Goal: Transaction & Acquisition: Purchase product/service

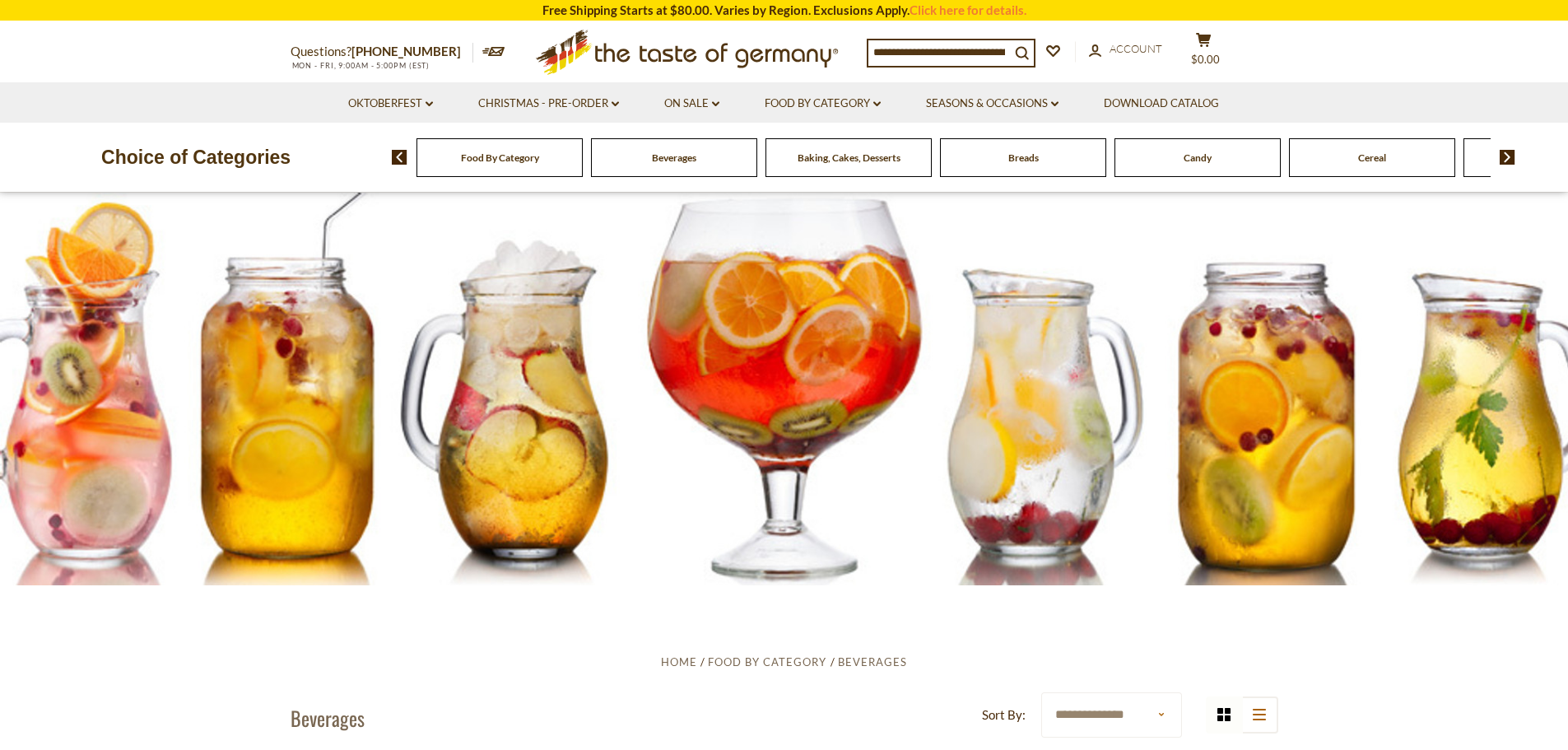
click at [676, 159] on span "Beverages" at bounding box center [674, 157] width 45 height 12
click at [1008, 105] on link "Seasons & Occasions dropdown_arrow" at bounding box center [992, 104] width 133 height 19
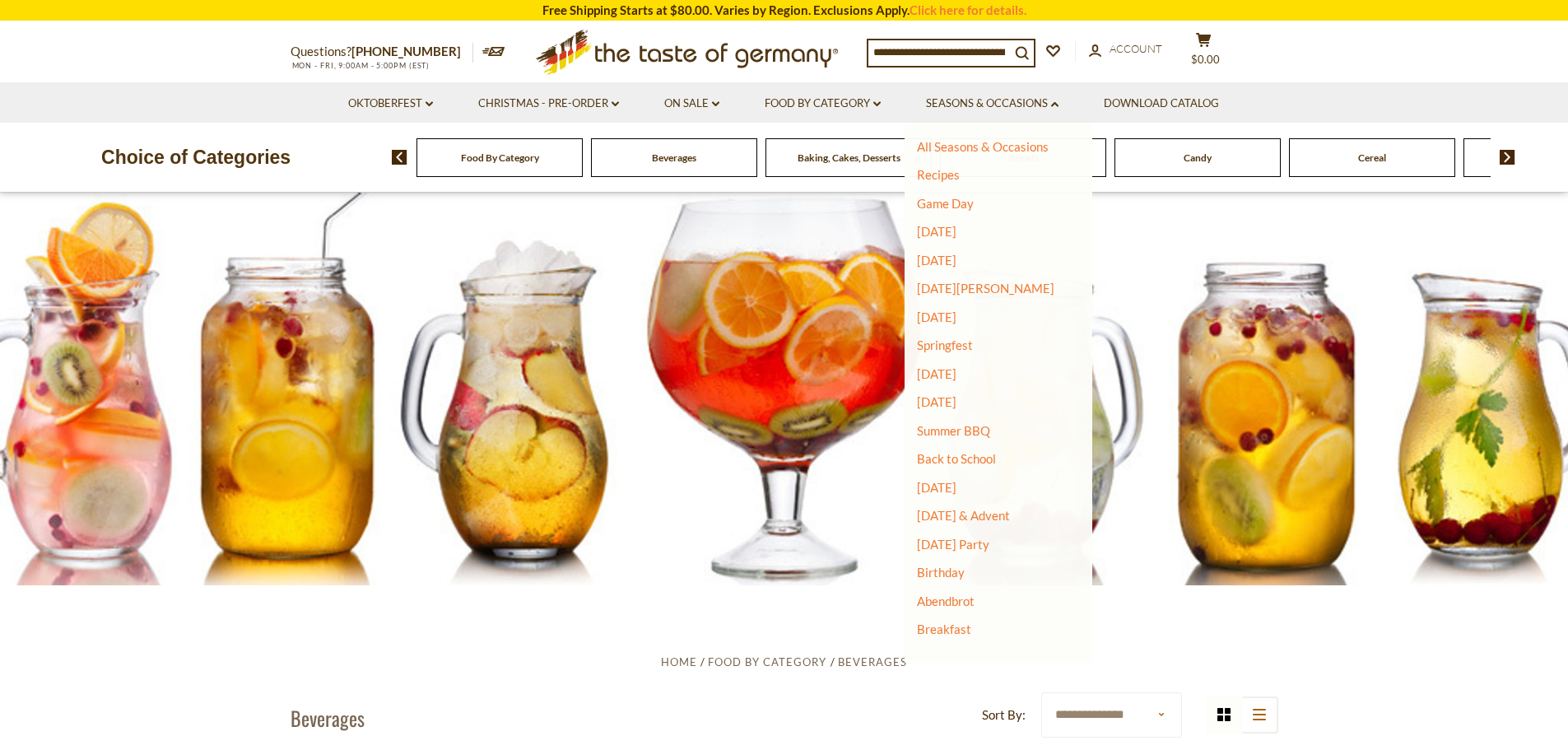
click at [1195, 162] on span "Candy" at bounding box center [1197, 157] width 28 height 12
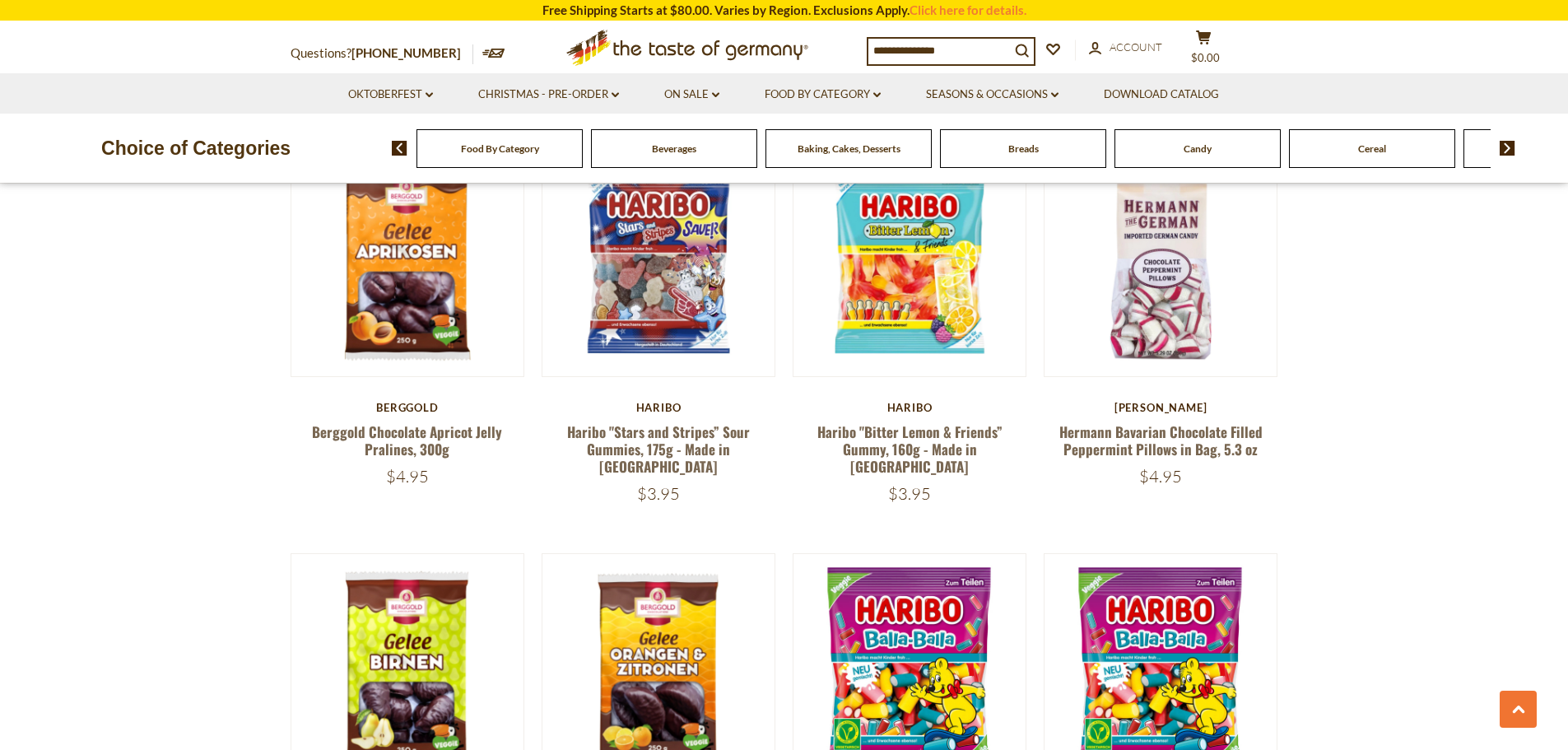
scroll to position [164, 0]
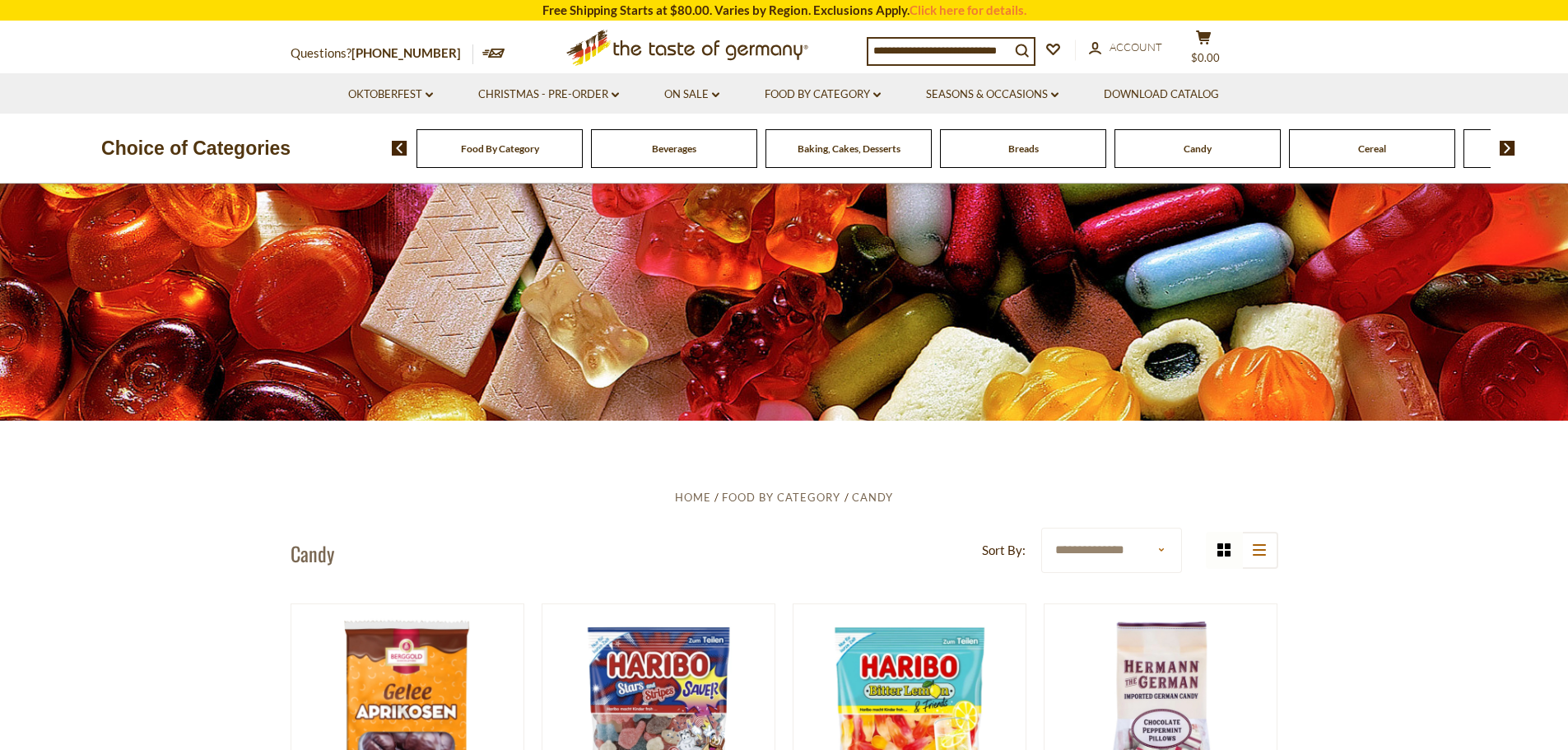
click at [1505, 151] on img at bounding box center [1507, 149] width 16 height 15
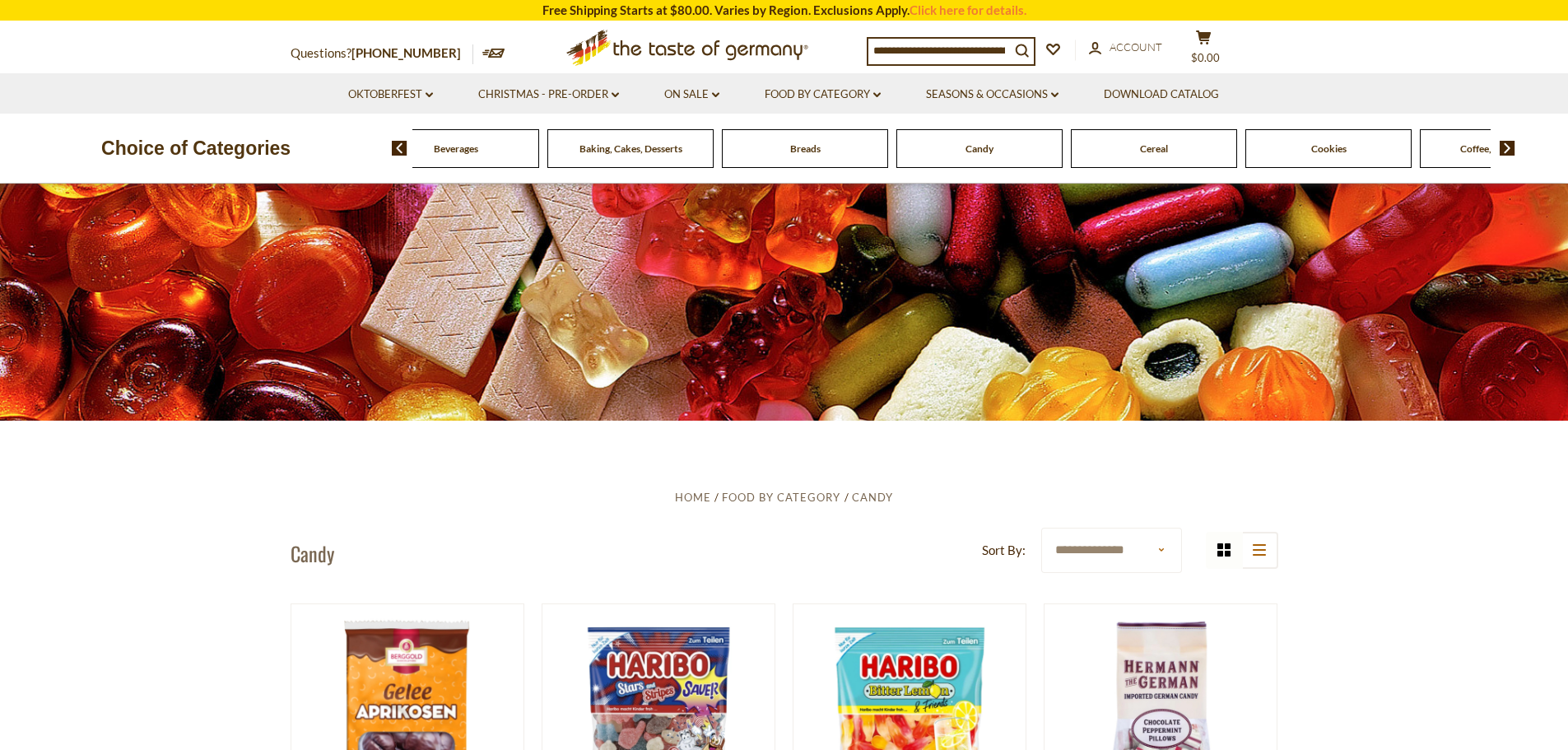
click at [1505, 151] on img at bounding box center [1507, 149] width 16 height 15
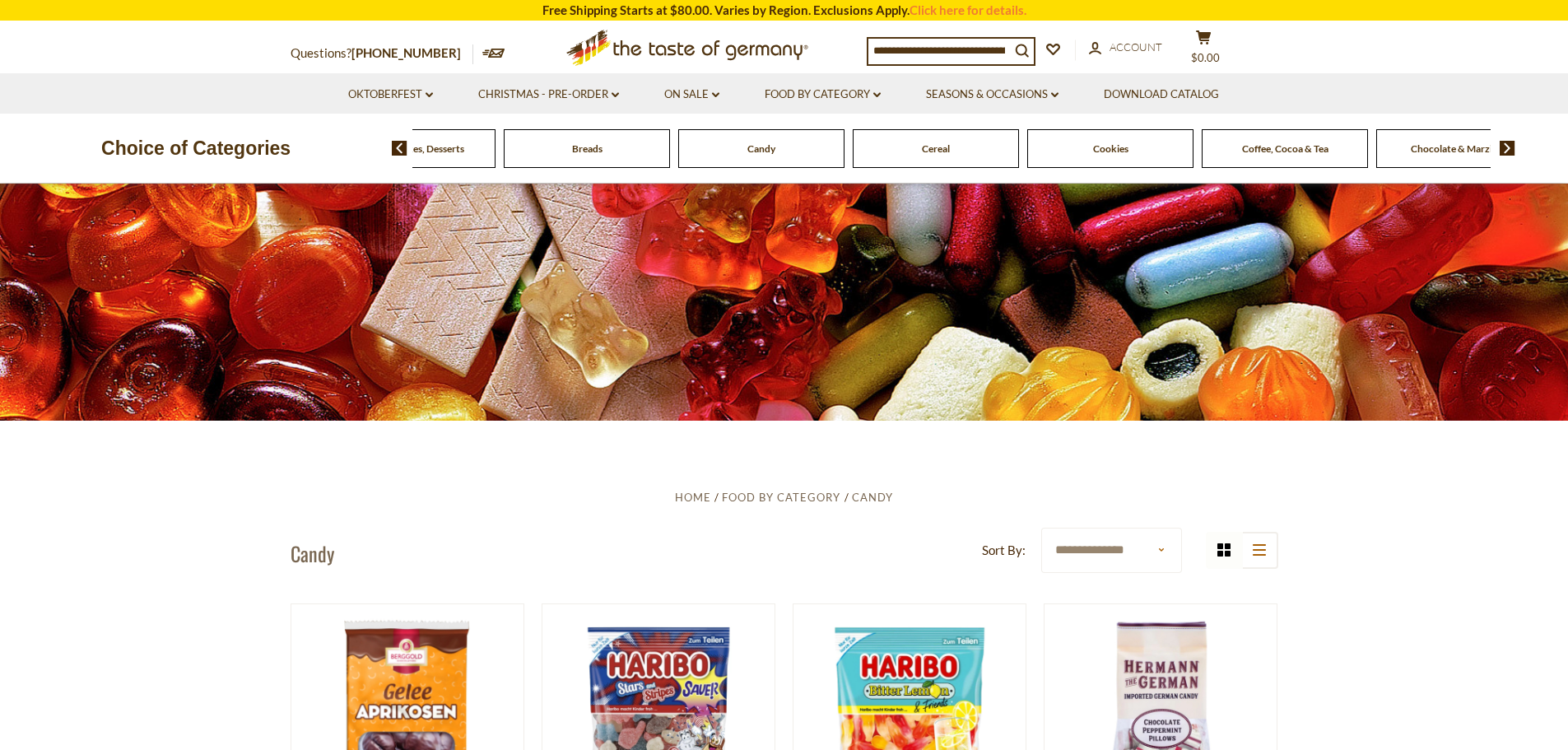
click at [1093, 152] on span "Cookies" at bounding box center [1111, 148] width 35 height 12
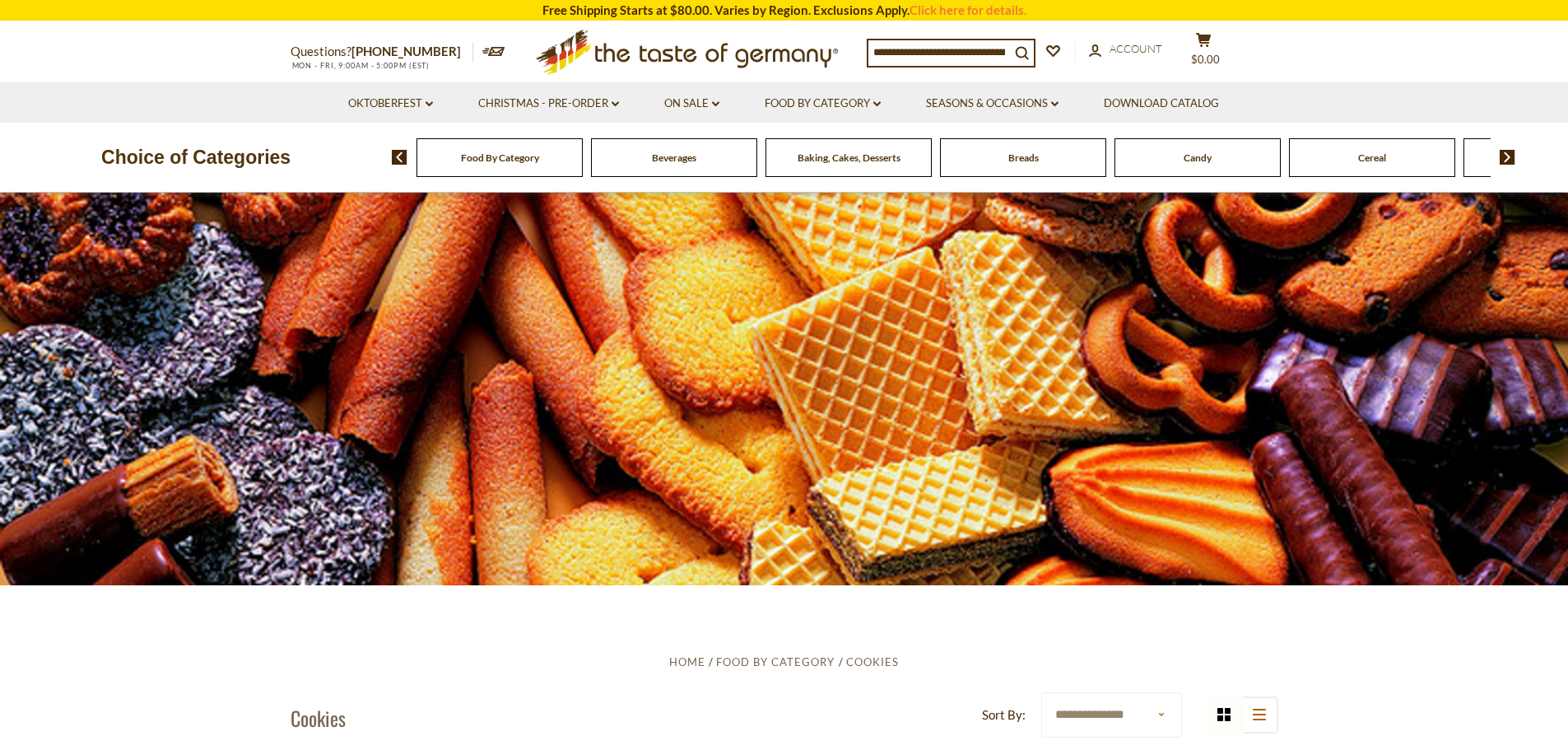
click at [1510, 156] on img at bounding box center [1507, 157] width 16 height 15
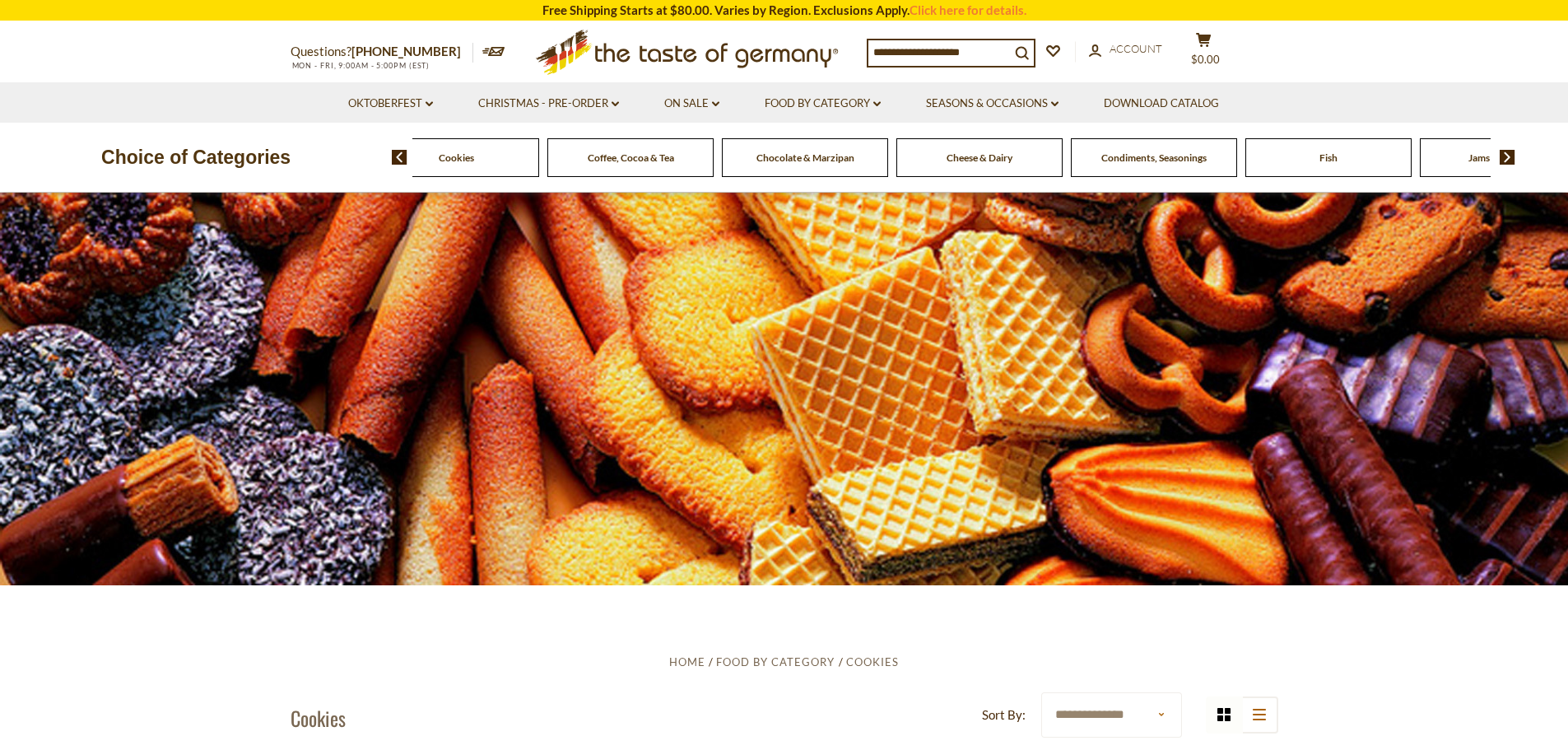
click at [1510, 156] on img at bounding box center [1507, 157] width 16 height 15
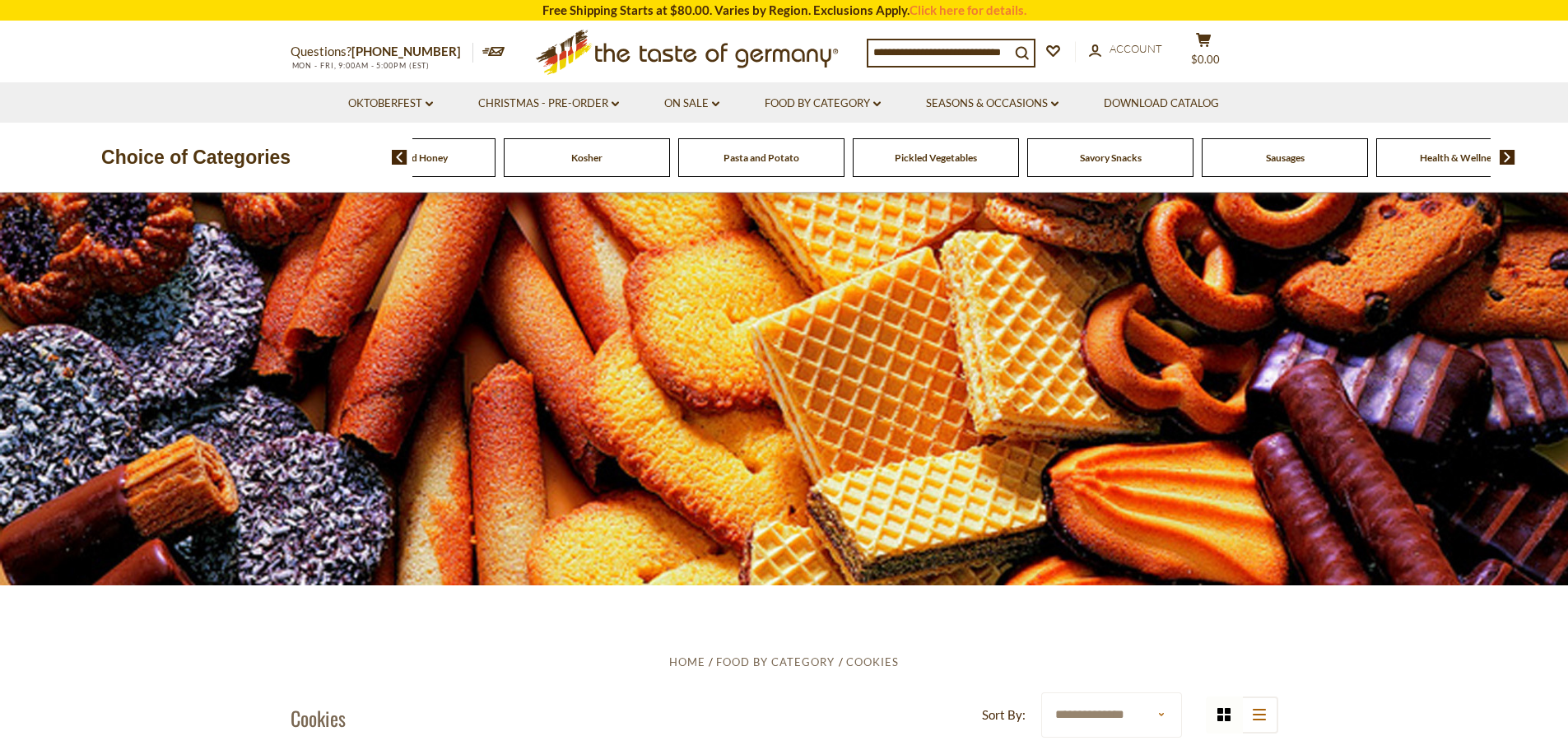
click at [1510, 156] on img at bounding box center [1507, 157] width 16 height 15
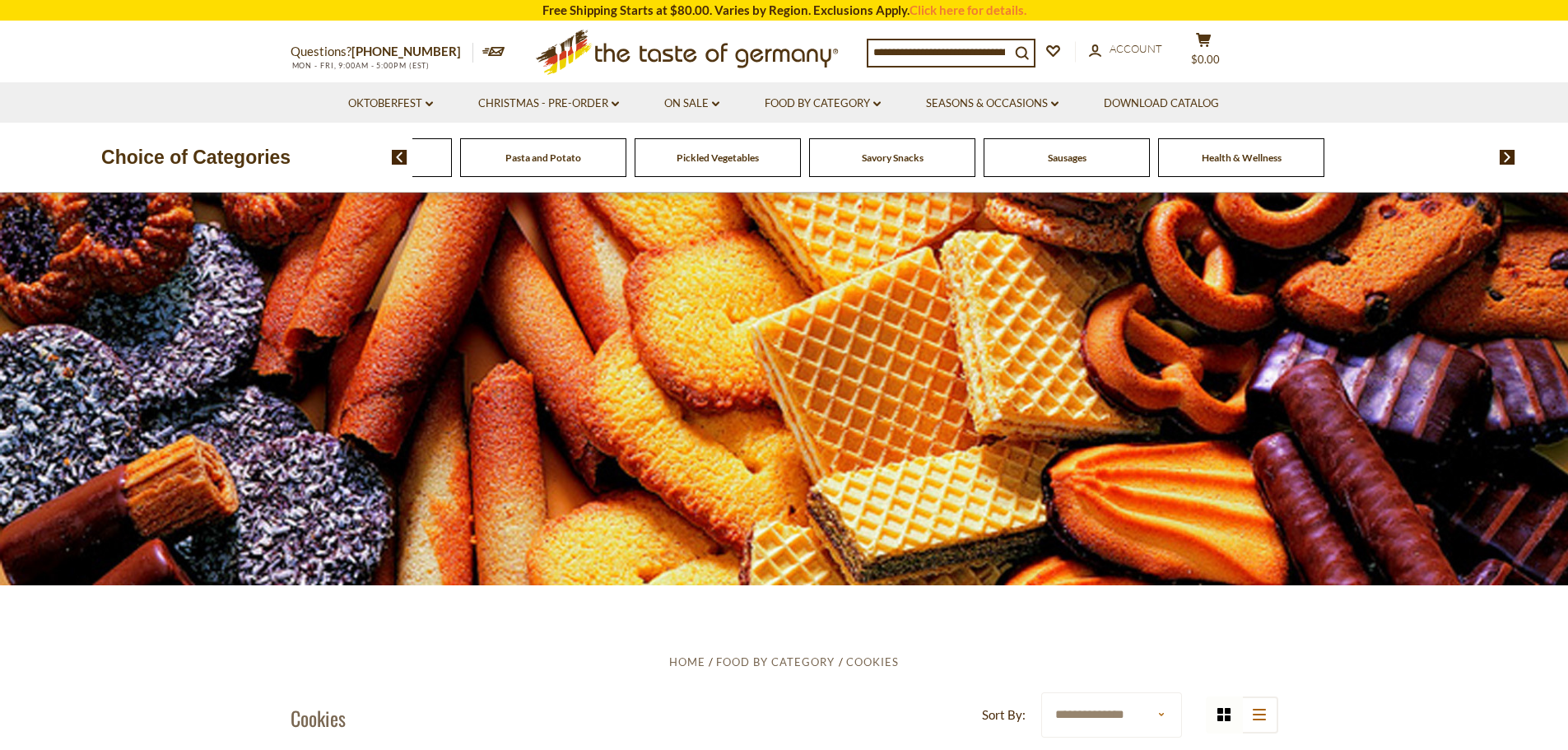
click at [1082, 162] on span "Sausages" at bounding box center [1067, 157] width 39 height 12
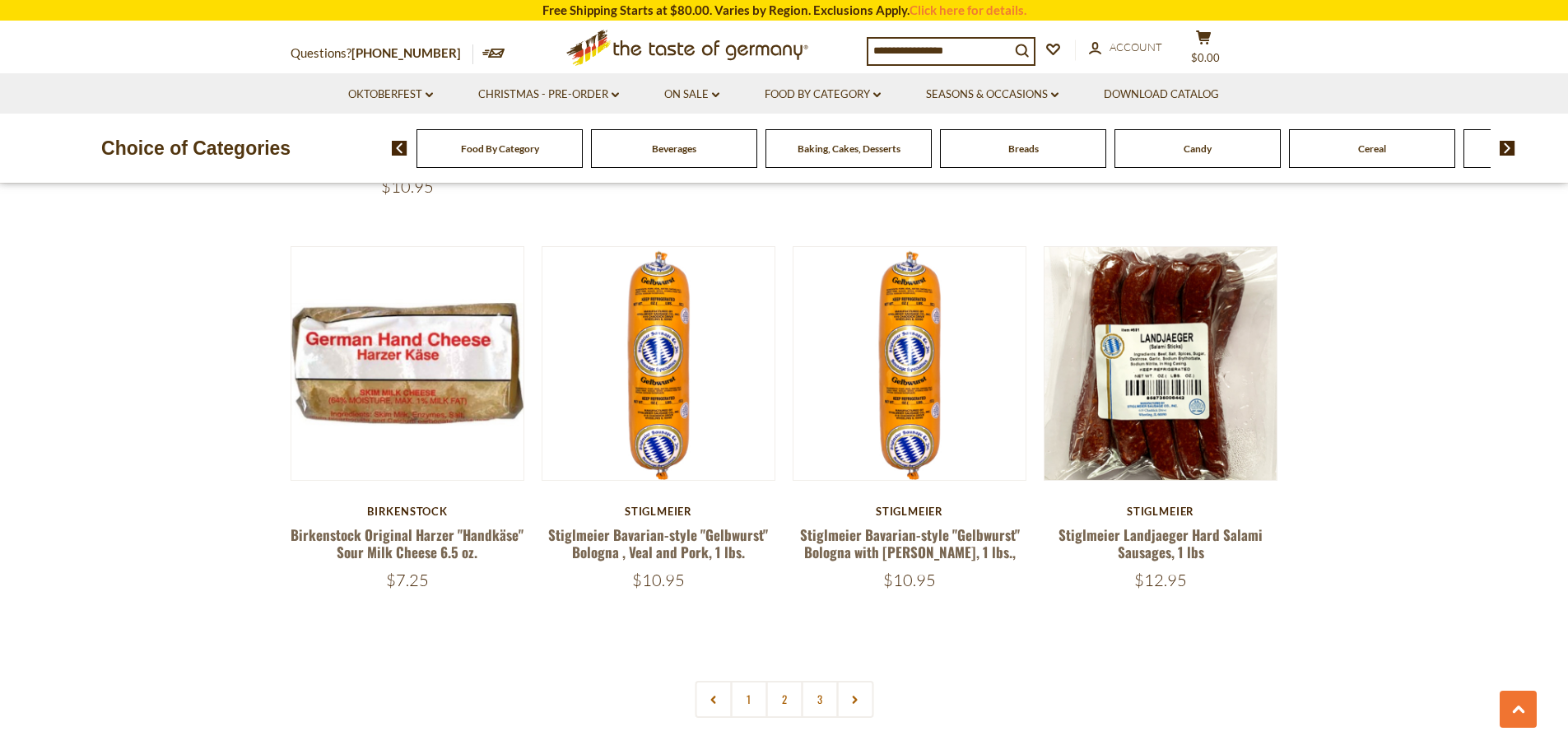
scroll to position [3705, 0]
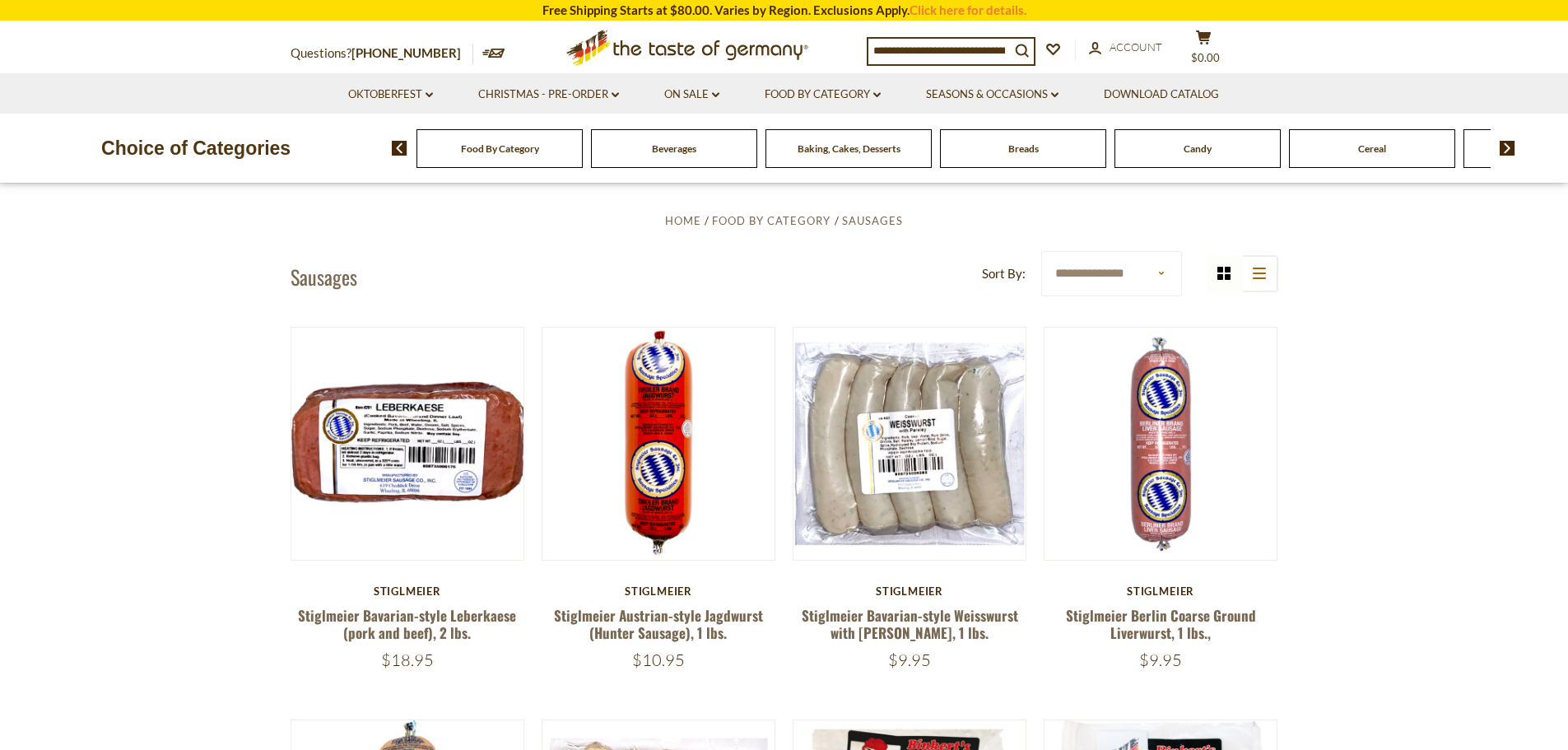
scroll to position [446, 0]
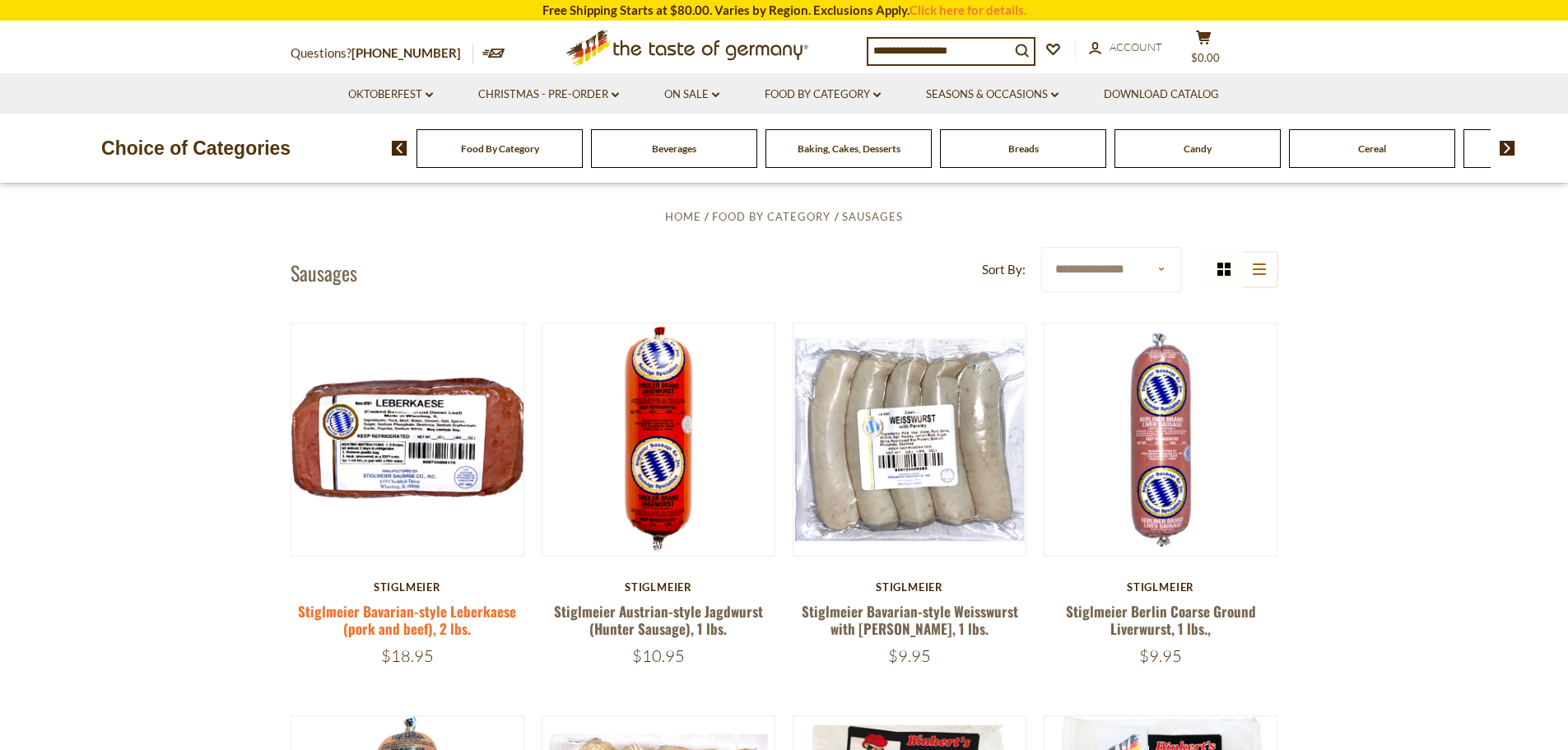
click at [407, 615] on link "Stiglmeier Bavarian-style Leberkaese (pork and beef), 2 lbs." at bounding box center [406, 619] width 218 height 38
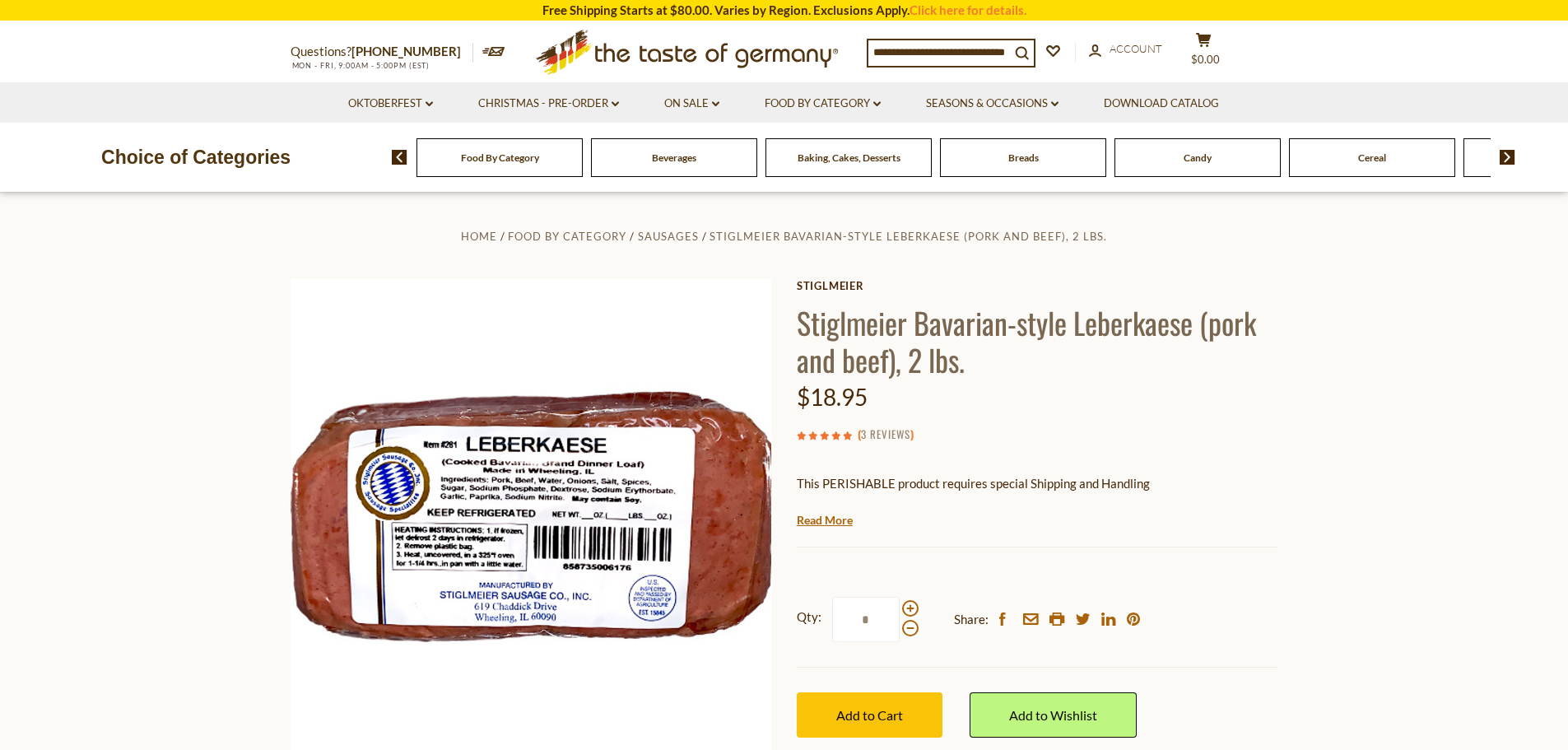
click at [890, 433] on link "3 Reviews" at bounding box center [885, 435] width 49 height 19
click at [891, 438] on link "3 Reviews" at bounding box center [885, 435] width 49 height 19
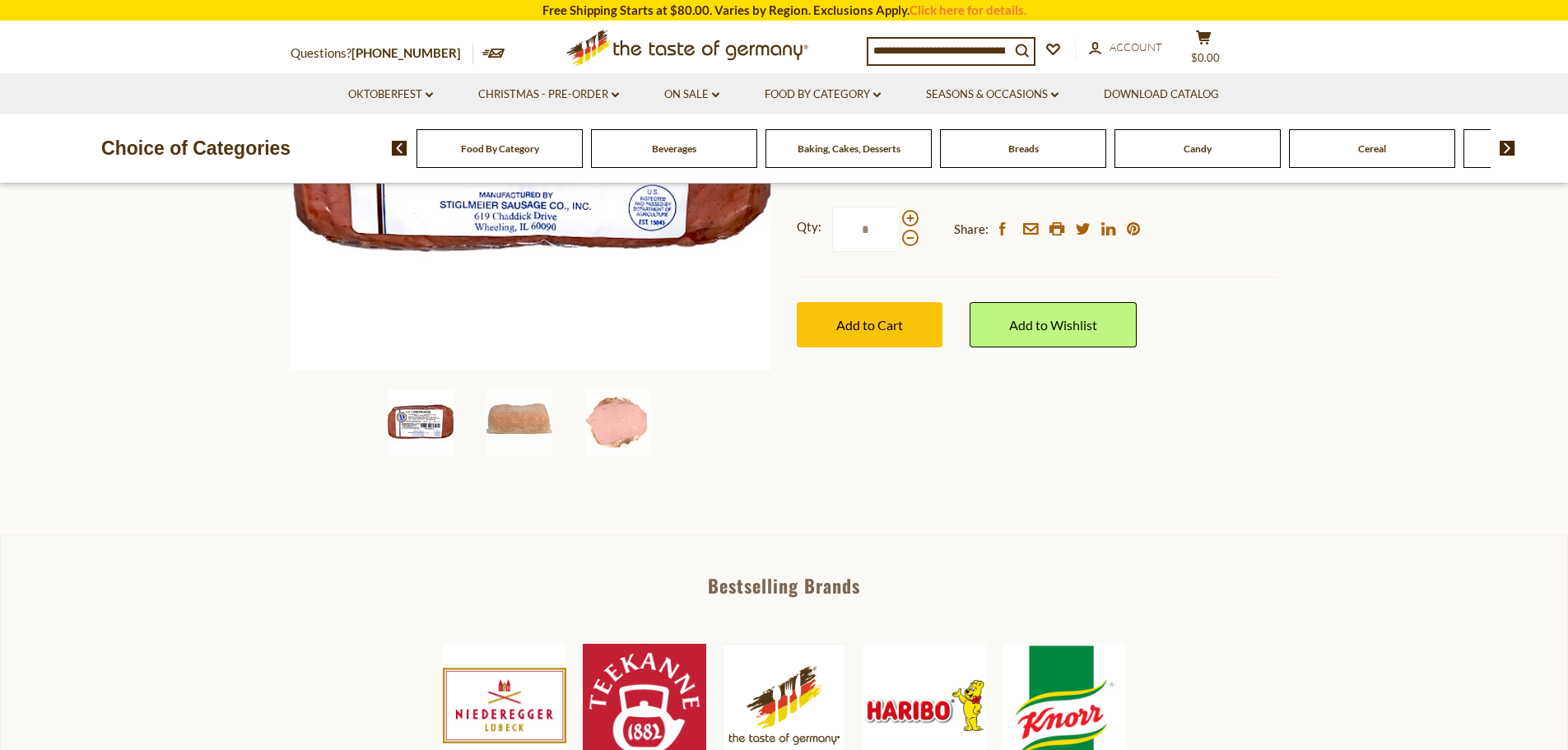
scroll to position [247, 0]
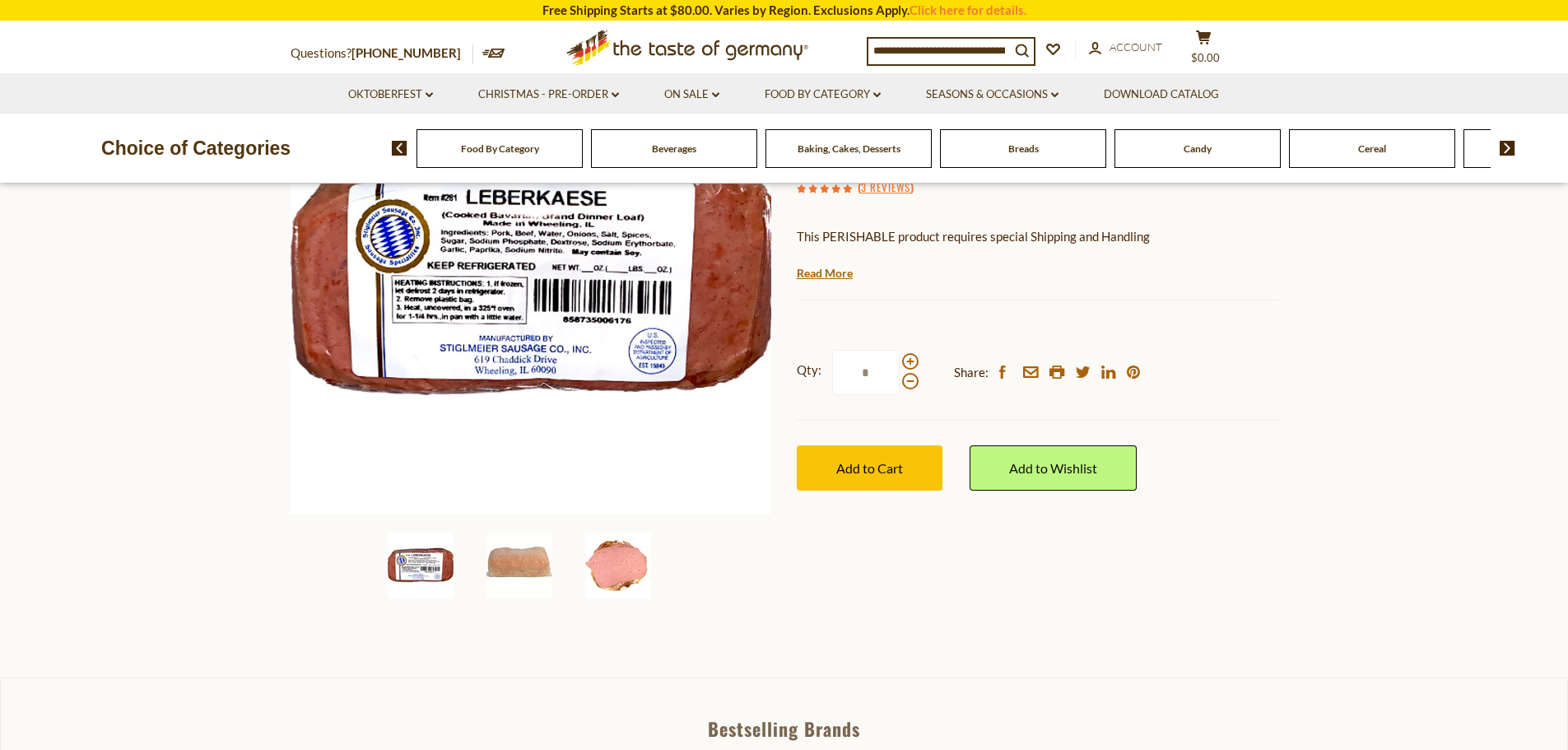
click at [623, 570] on img at bounding box center [618, 565] width 66 height 66
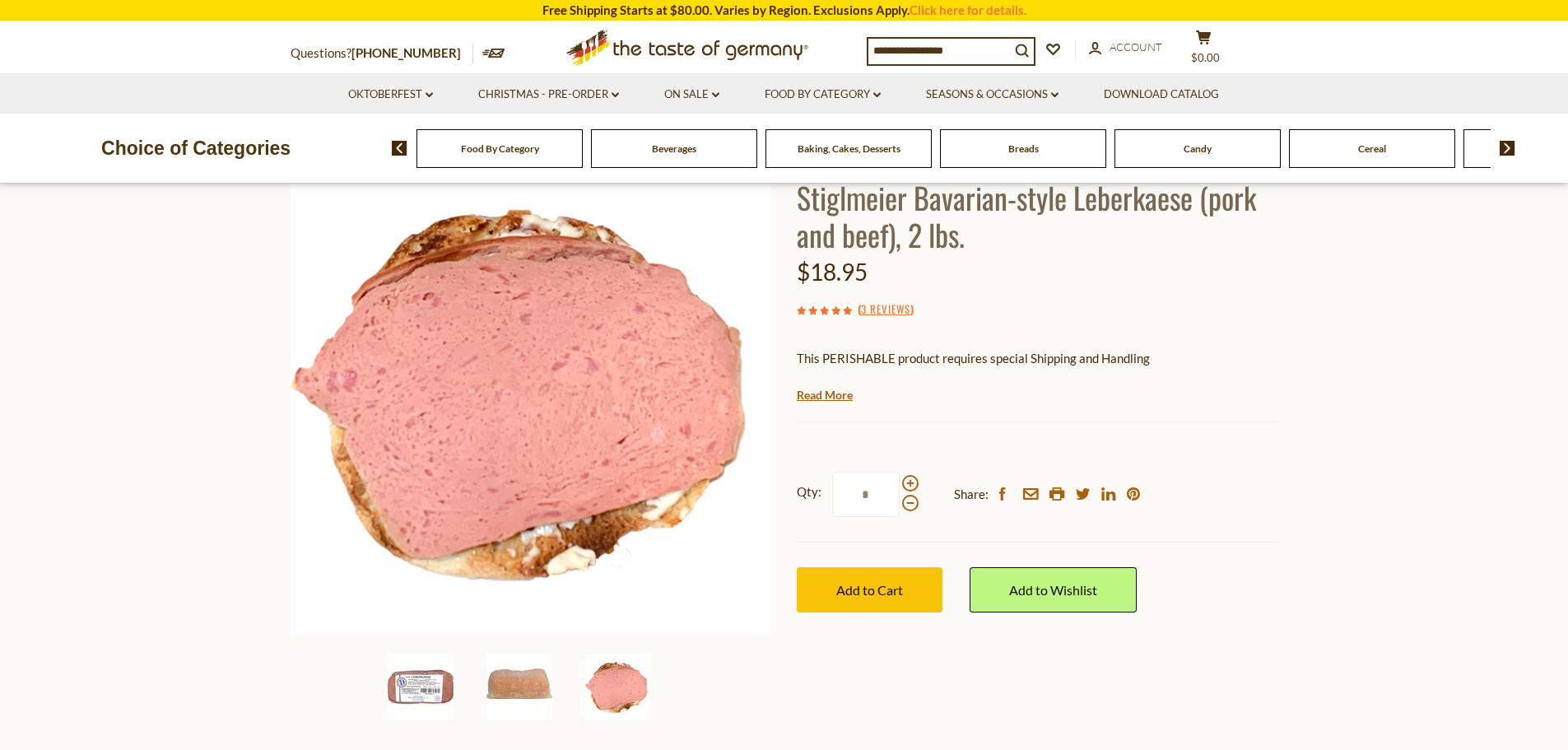
scroll to position [83, 0]
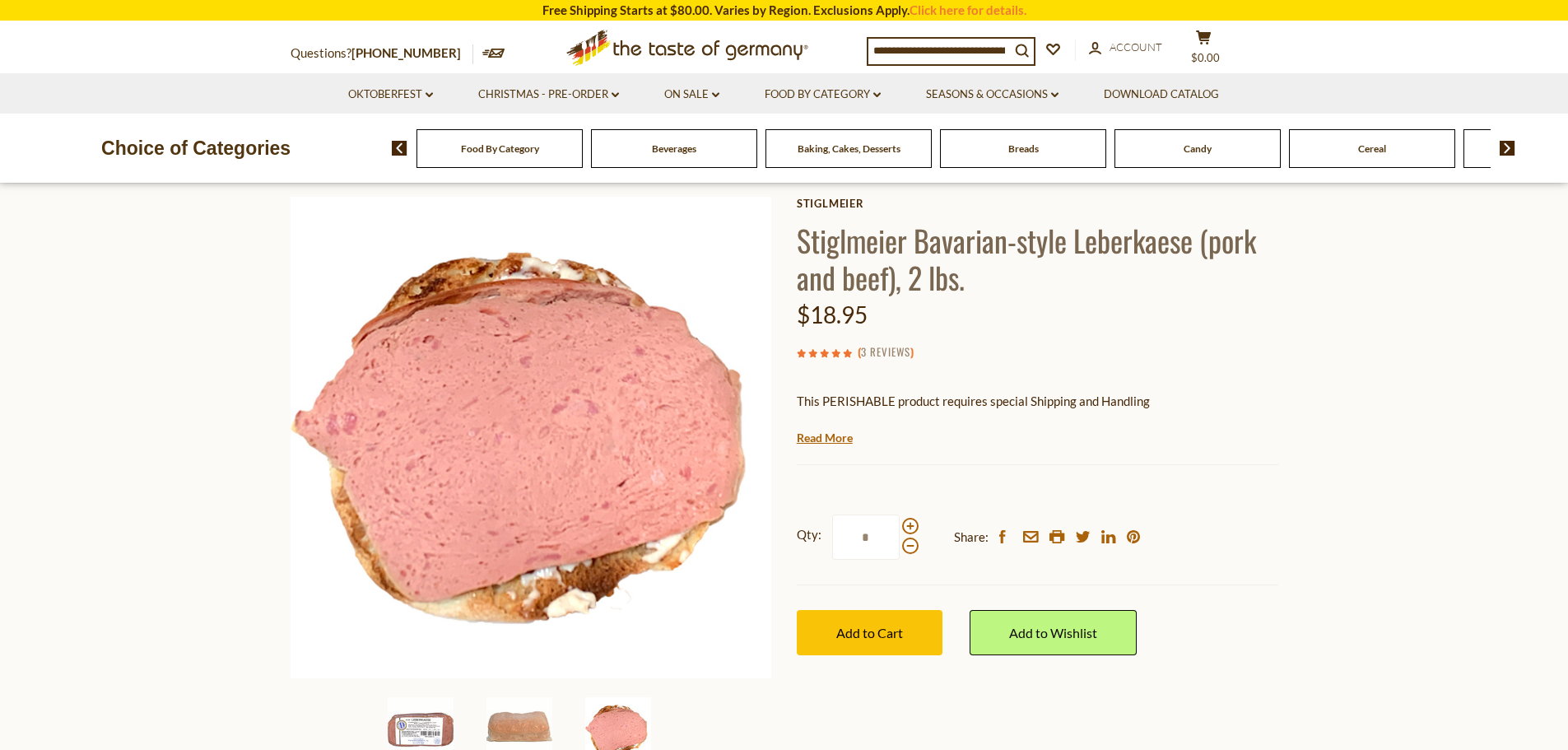
click at [889, 353] on link "3 Reviews" at bounding box center [885, 353] width 49 height 19
click at [965, 11] on link "Click here for details." at bounding box center [968, 10] width 117 height 15
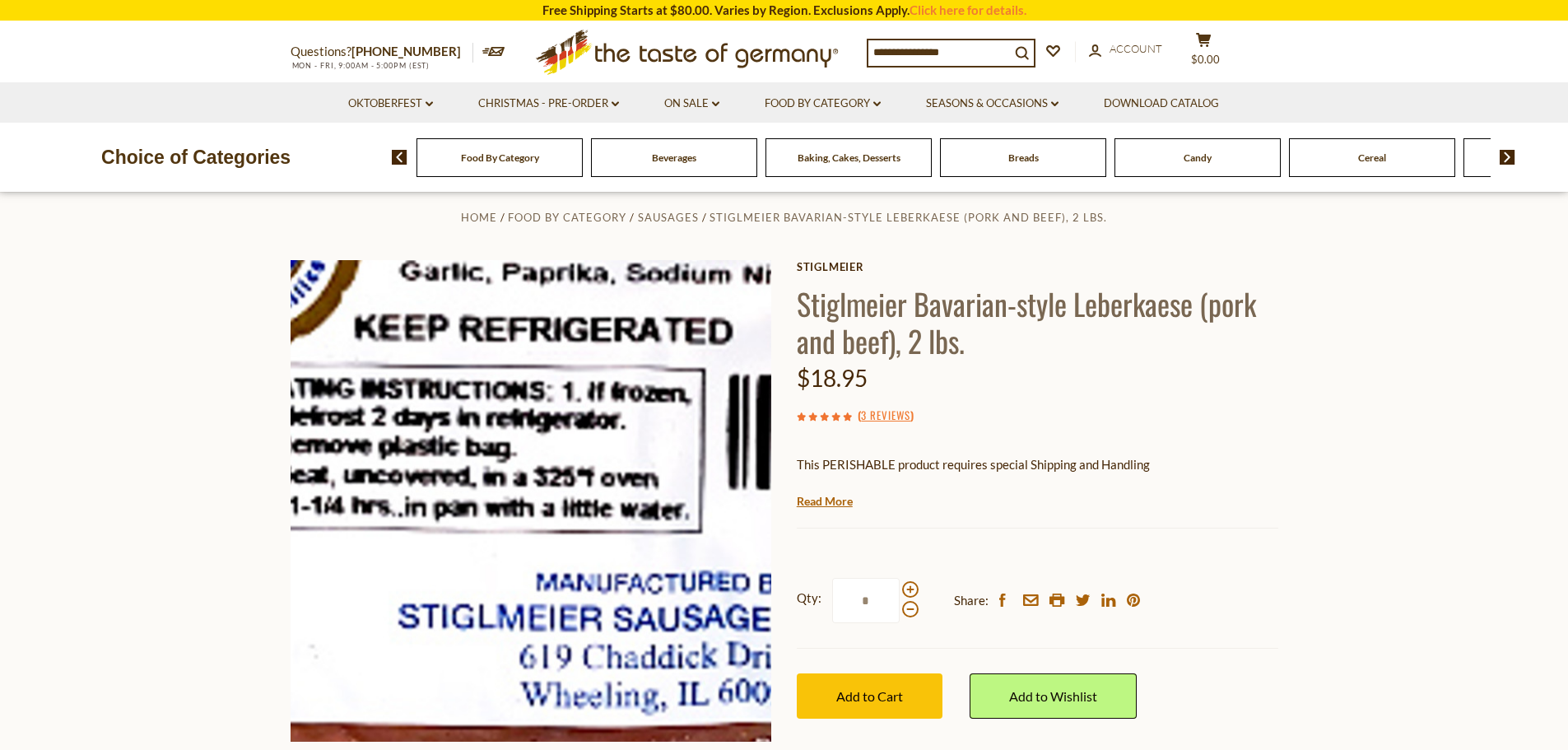
scroll to position [83, 0]
